Goal: Transaction & Acquisition: Purchase product/service

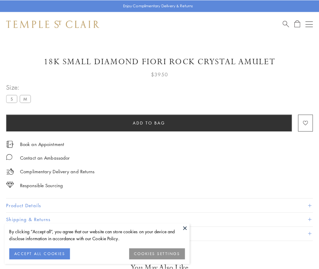
scroll to position [2, 0]
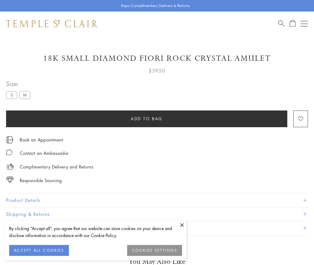
click at [147, 118] on span "Add to bag" at bounding box center [147, 118] width 32 height 7
